Goal: Task Accomplishment & Management: Use online tool/utility

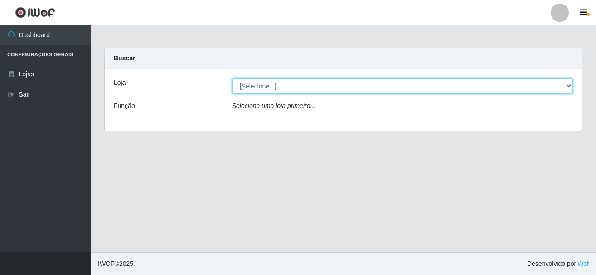
click at [300, 83] on select "[Selecione...] [GEOGRAPHIC_DATA] [GEOGRAPHIC_DATA]" at bounding box center [402, 86] width 341 height 16
select select "64"
click at [232, 78] on select "[Selecione...] [GEOGRAPHIC_DATA] [GEOGRAPHIC_DATA]" at bounding box center [402, 86] width 341 height 16
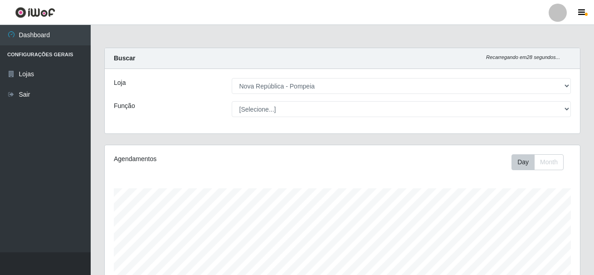
select select "22"
click at [232, 101] on select "[Selecione...] Balconista Operador de Caixa Recepcionista Repositor" at bounding box center [401, 109] width 339 height 16
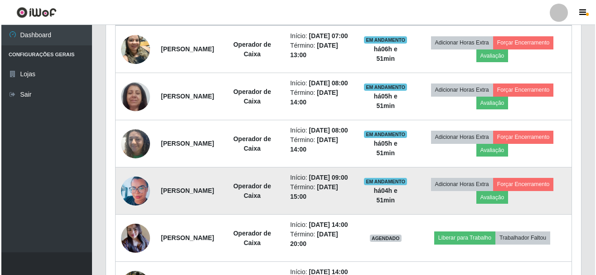
scroll to position [363, 0]
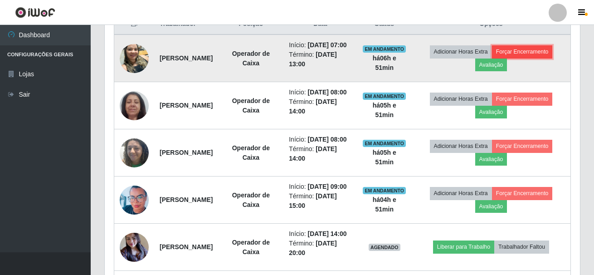
click at [492, 58] on button "Forçar Encerramento" at bounding box center [522, 51] width 61 height 13
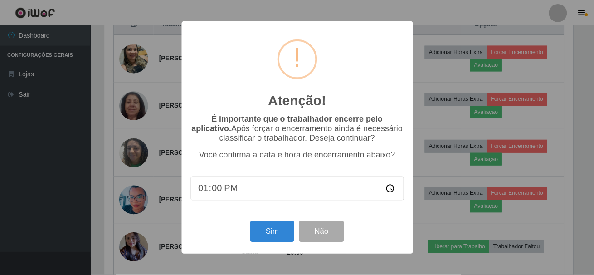
scroll to position [188, 470]
click at [266, 230] on button "Sim" at bounding box center [273, 231] width 44 height 21
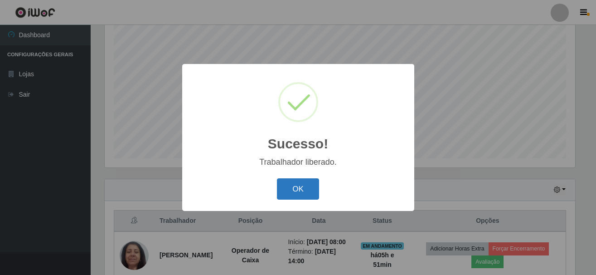
click at [309, 189] on button "OK" at bounding box center [298, 188] width 42 height 21
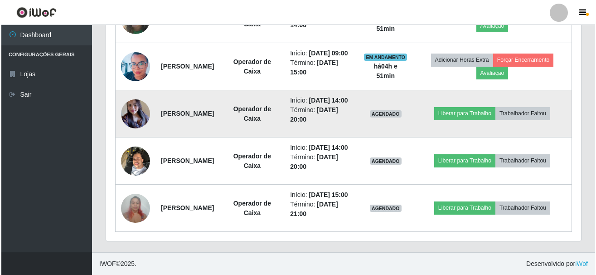
scroll to position [460, 0]
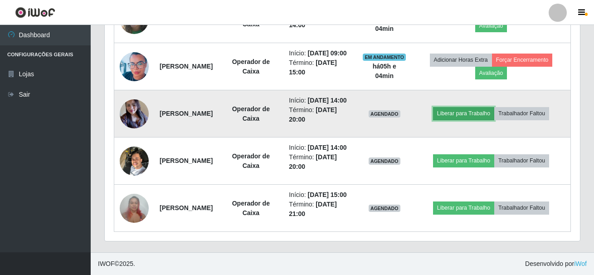
click at [494, 120] on button "Liberar para Trabalho" at bounding box center [463, 113] width 61 height 13
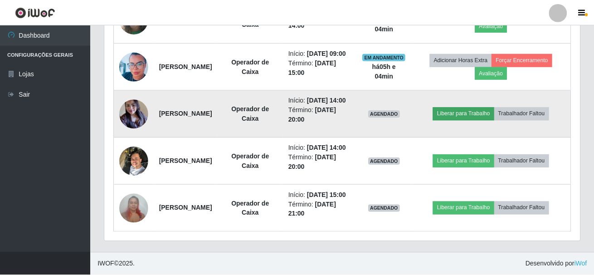
scroll to position [188, 470]
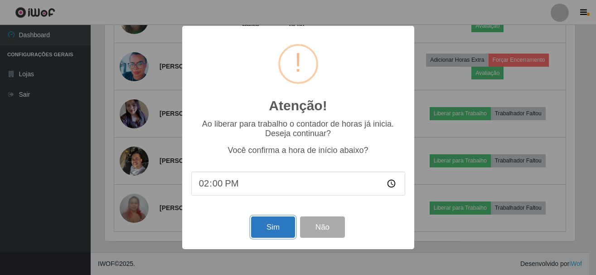
click at [284, 229] on button "Sim" at bounding box center [273, 226] width 44 height 21
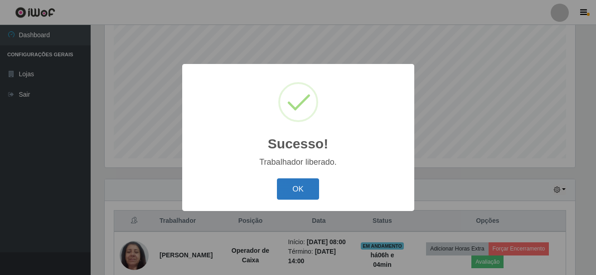
click at [309, 193] on button "OK" at bounding box center [298, 188] width 42 height 21
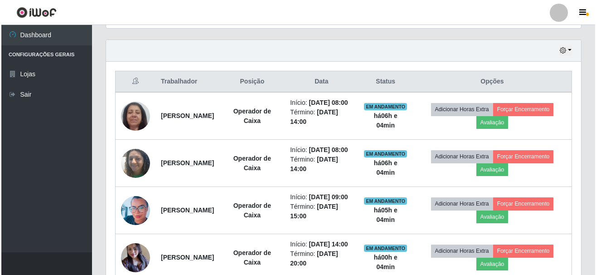
scroll to position [302, 0]
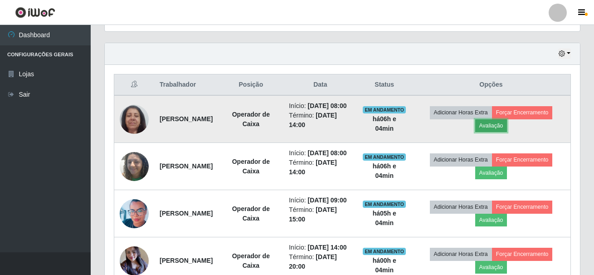
click at [507, 131] on button "Avaliação" at bounding box center [491, 125] width 32 height 13
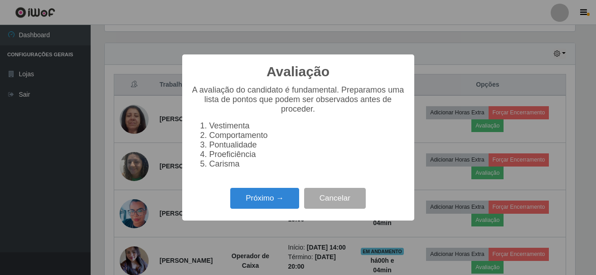
scroll to position [188, 470]
click at [277, 203] on button "Próximo →" at bounding box center [264, 198] width 69 height 21
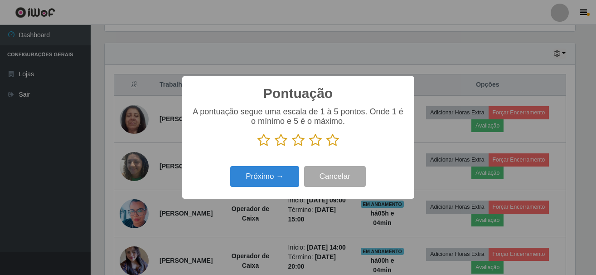
scroll to position [453005, 452722]
click at [335, 144] on icon at bounding box center [332, 140] width 13 height 14
click at [326, 147] on input "radio" at bounding box center [326, 147] width 0 height 0
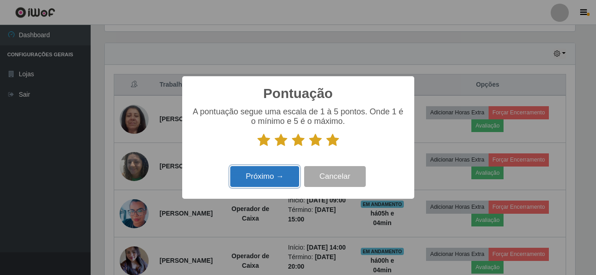
click at [267, 179] on button "Próximo →" at bounding box center [264, 176] width 69 height 21
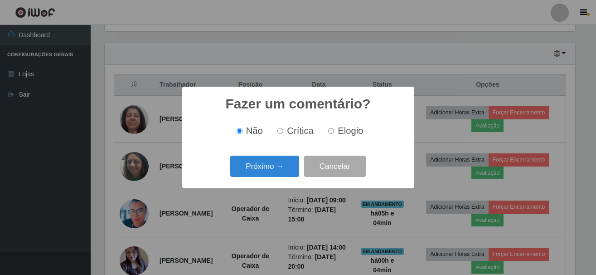
click at [351, 136] on span "Elogio" at bounding box center [350, 131] width 25 height 10
click at [334, 134] on input "Elogio" at bounding box center [331, 131] width 6 height 6
radio input "true"
click at [275, 165] on button "Próximo →" at bounding box center [264, 165] width 69 height 21
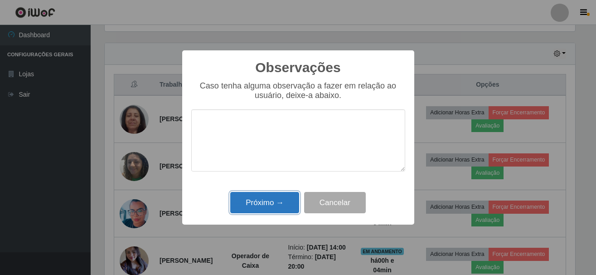
click at [286, 203] on button "Próximo →" at bounding box center [264, 202] width 69 height 21
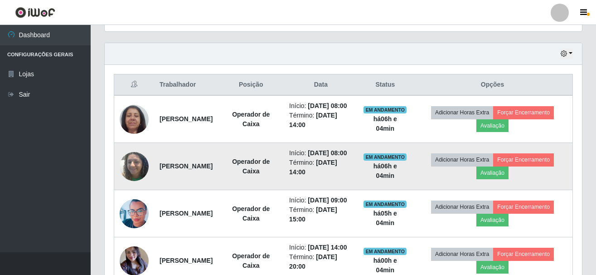
scroll to position [188, 475]
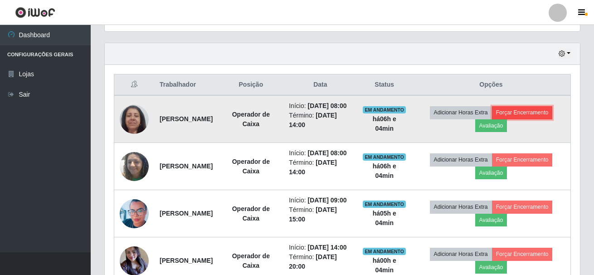
click at [494, 119] on button "Forçar Encerramento" at bounding box center [522, 112] width 61 height 13
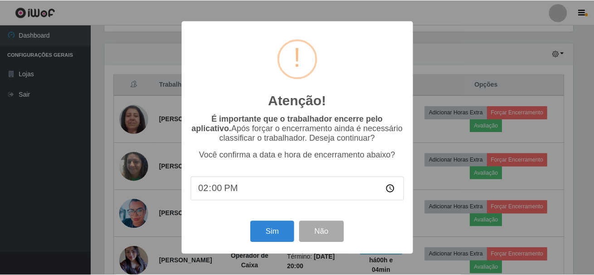
scroll to position [188, 470]
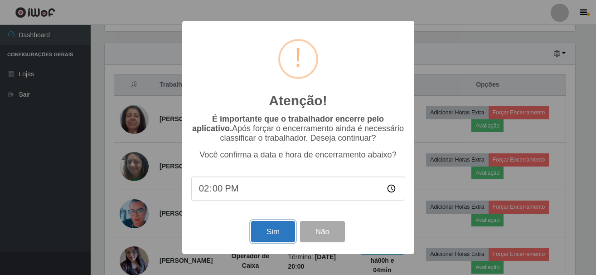
click at [271, 232] on button "Sim" at bounding box center [273, 231] width 44 height 21
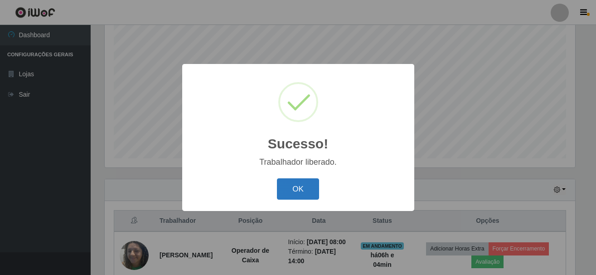
click at [291, 190] on button "OK" at bounding box center [298, 188] width 42 height 21
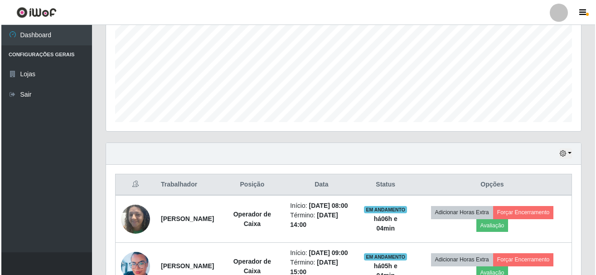
scroll to position [257, 0]
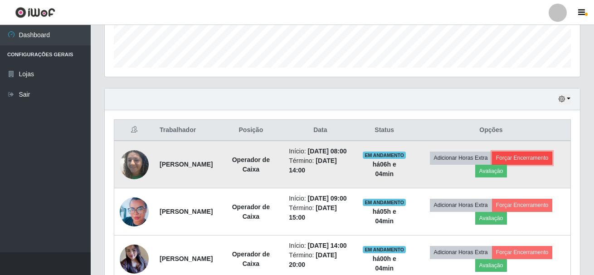
click at [493, 164] on button "Forçar Encerramento" at bounding box center [522, 157] width 61 height 13
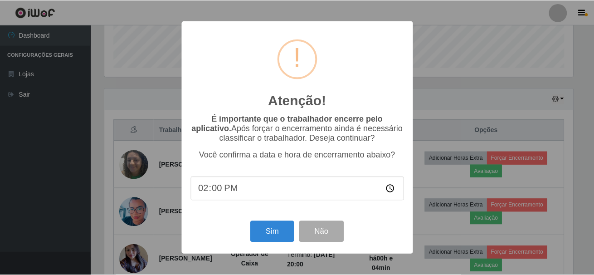
scroll to position [188, 470]
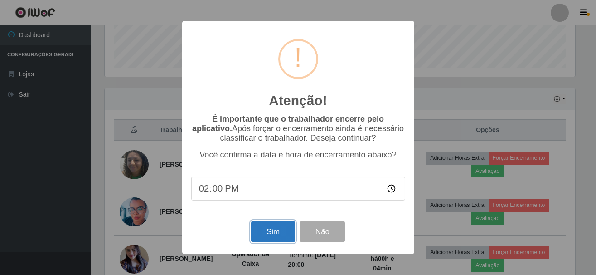
click at [282, 231] on button "Sim" at bounding box center [273, 231] width 44 height 21
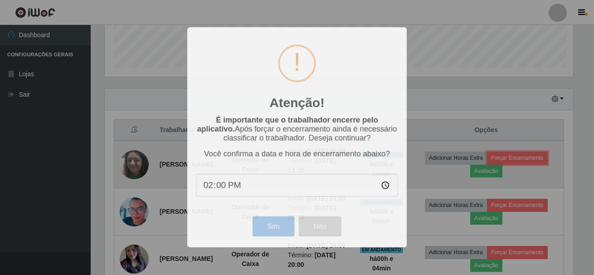
scroll to position [0, 0]
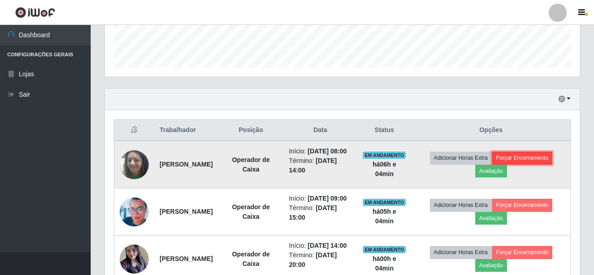
click at [492, 164] on button "Forçar Encerramento" at bounding box center [522, 157] width 61 height 13
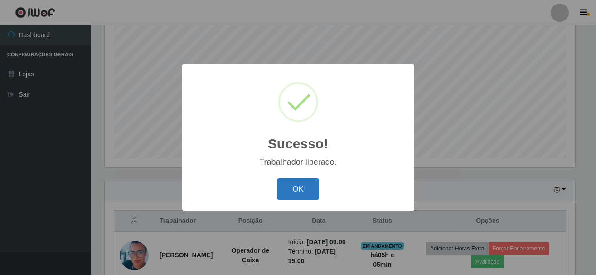
click at [294, 183] on button "OK" at bounding box center [298, 188] width 42 height 21
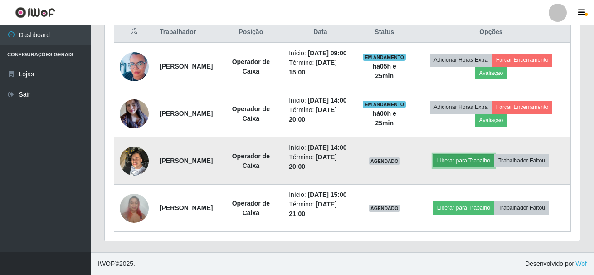
click at [488, 154] on button "Liberar para Trabalho" at bounding box center [463, 160] width 61 height 13
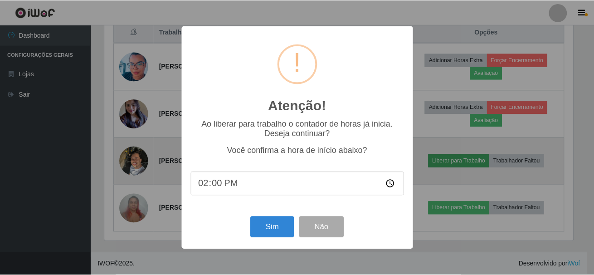
scroll to position [188, 470]
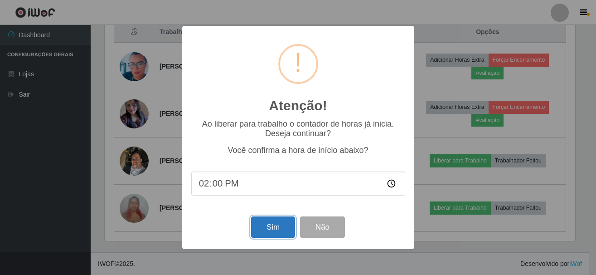
click at [276, 227] on button "Sim" at bounding box center [273, 226] width 44 height 21
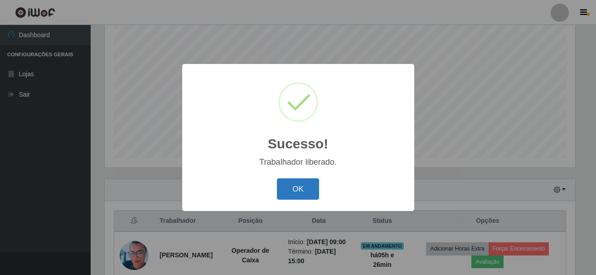
click at [286, 187] on button "OK" at bounding box center [298, 188] width 42 height 21
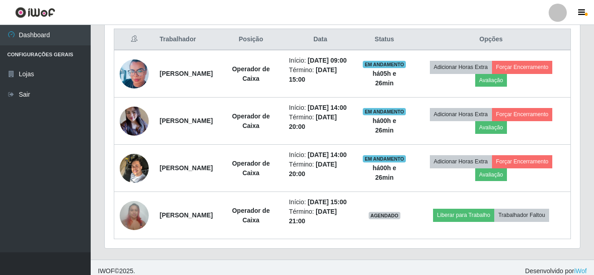
scroll to position [392, 0]
